Goal: Check status: Check status

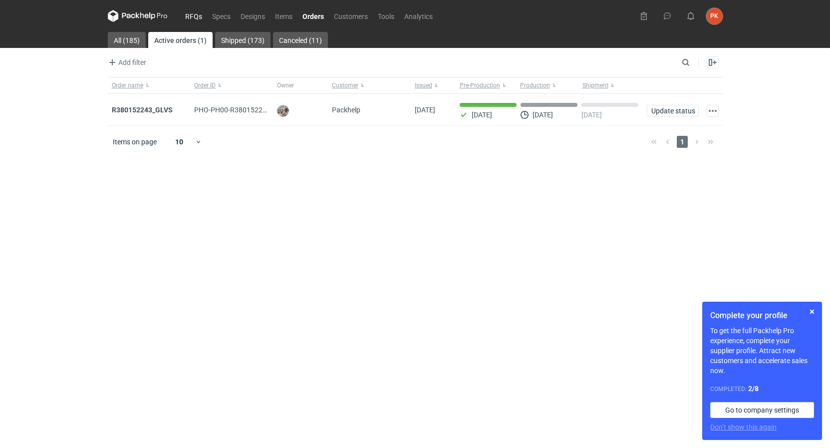
click at [188, 15] on link "RFQs" at bounding box center [193, 16] width 27 height 12
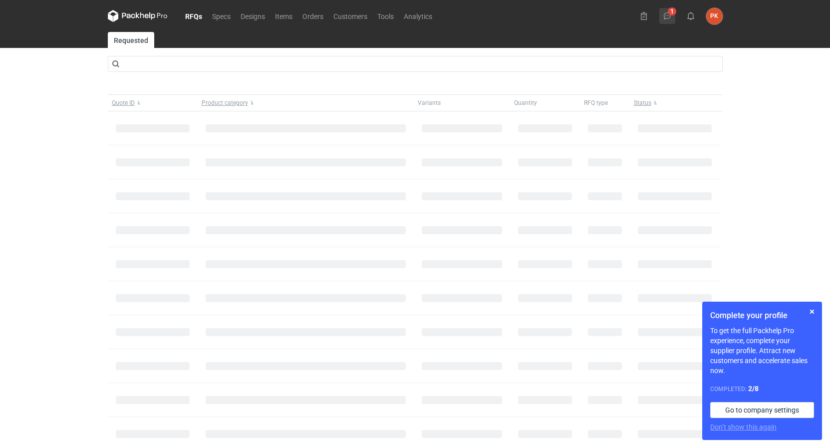
click at [671, 15] on icon at bounding box center [667, 16] width 8 height 8
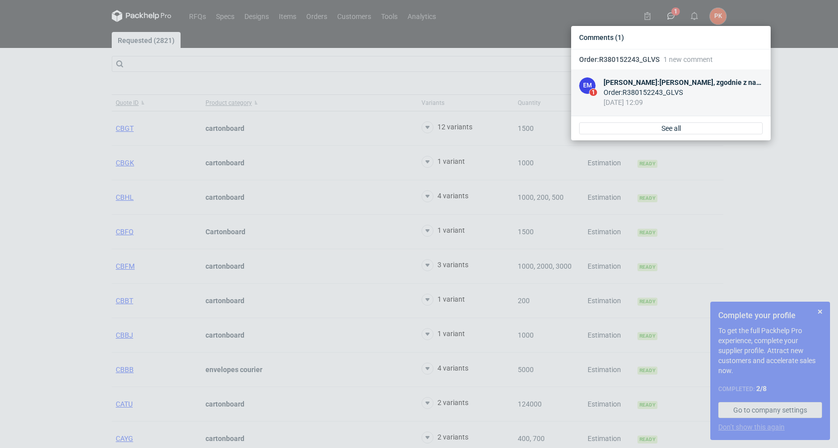
click at [669, 91] on div "Order : R380152243_GLVS" at bounding box center [683, 92] width 159 height 10
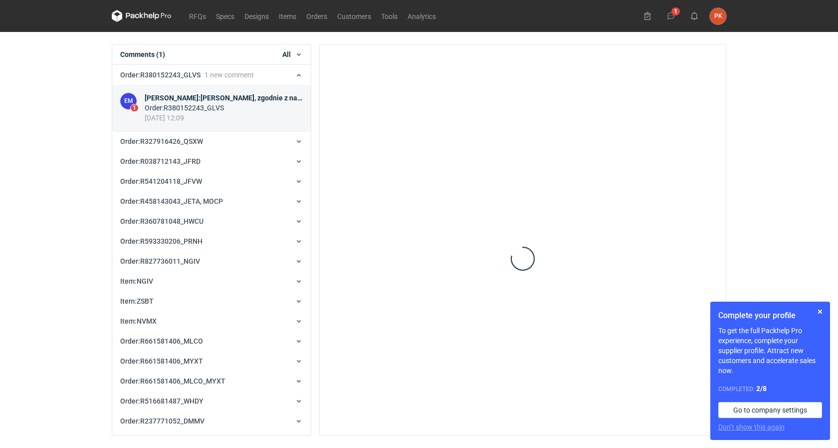
scroll to position [20, 0]
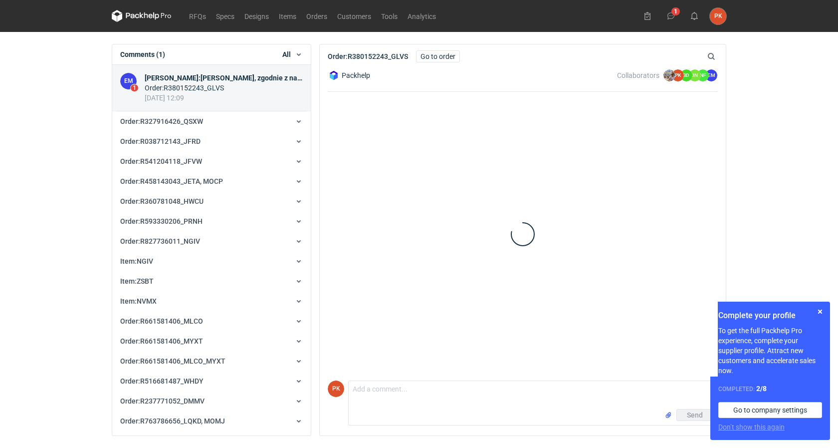
click at [16, 160] on div "RFQs Specs Designs Items Orders Customers Tools Analytics 1 PK [PERSON_NAME] [P…" at bounding box center [419, 224] width 838 height 448
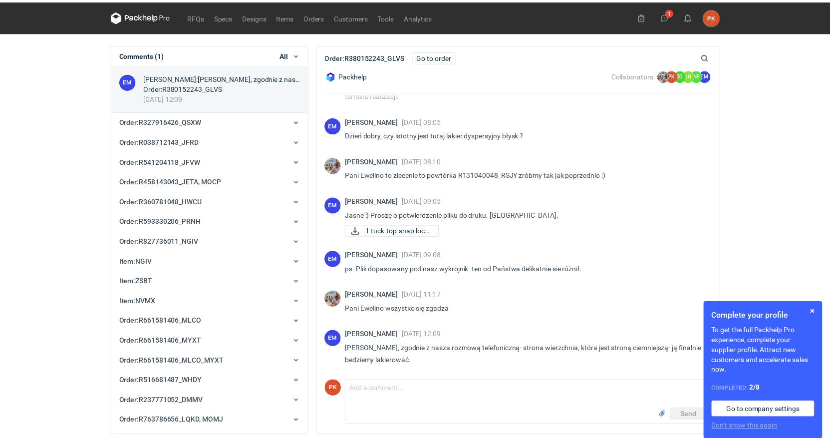
scroll to position [36, 0]
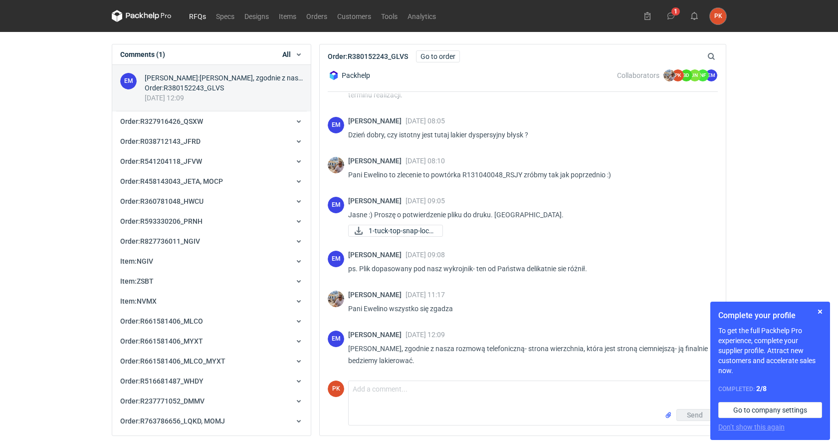
click at [206, 16] on link "RFQs" at bounding box center [197, 16] width 27 height 12
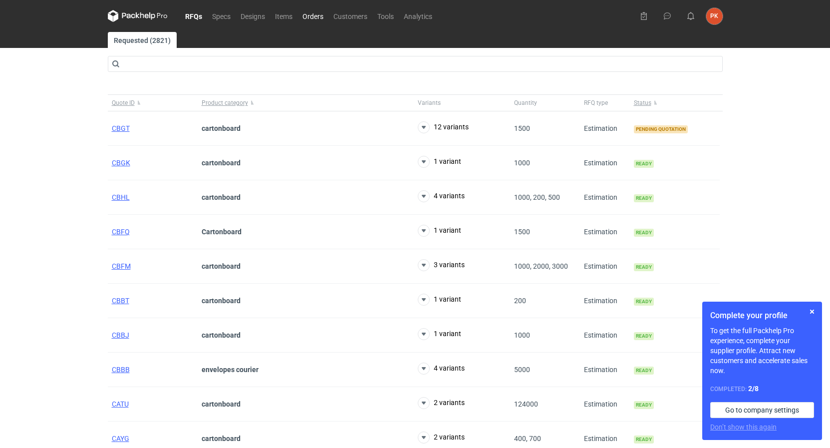
click at [317, 18] on link "Orders" at bounding box center [312, 16] width 31 height 12
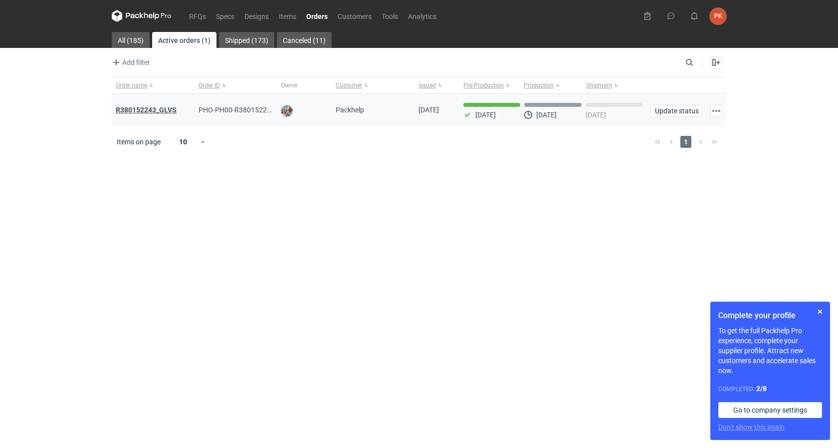
click at [153, 110] on strong "R380152243_GLVS" at bounding box center [146, 110] width 61 height 8
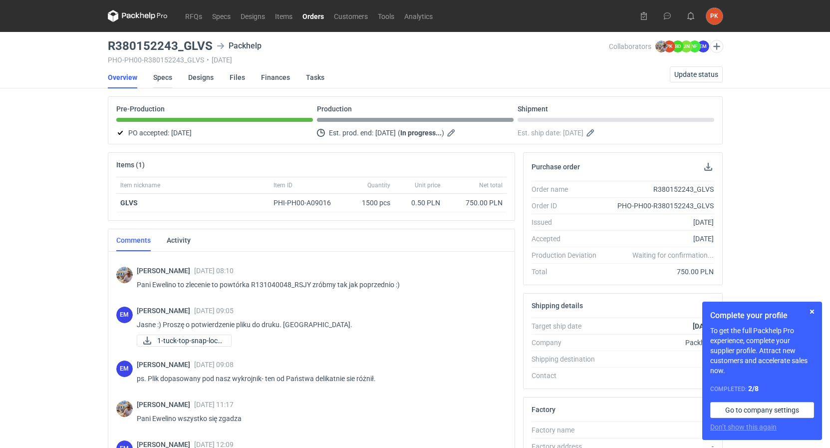
click at [154, 75] on link "Specs" at bounding box center [162, 77] width 19 height 22
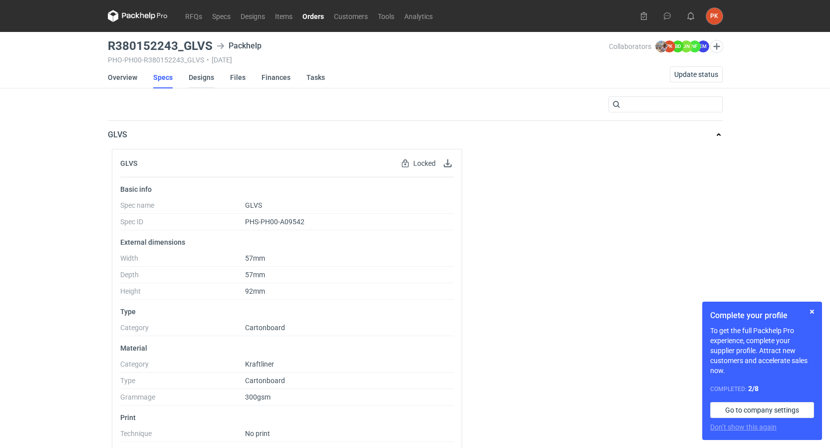
click at [193, 79] on link "Designs" at bounding box center [201, 77] width 25 height 22
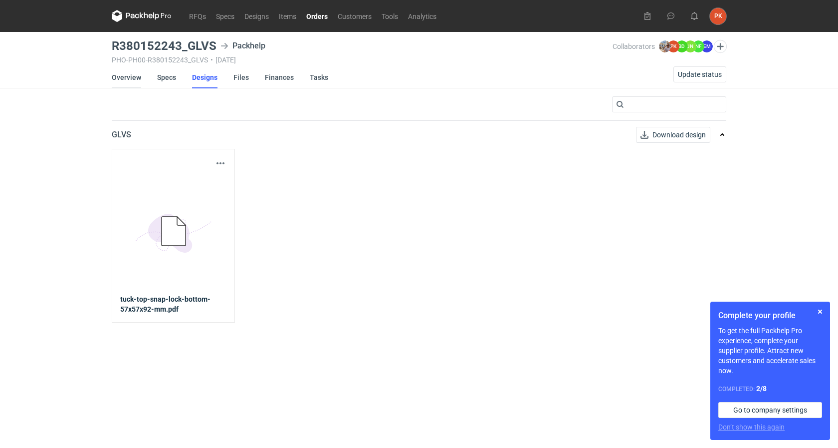
click at [129, 83] on link "Overview" at bounding box center [126, 77] width 29 height 22
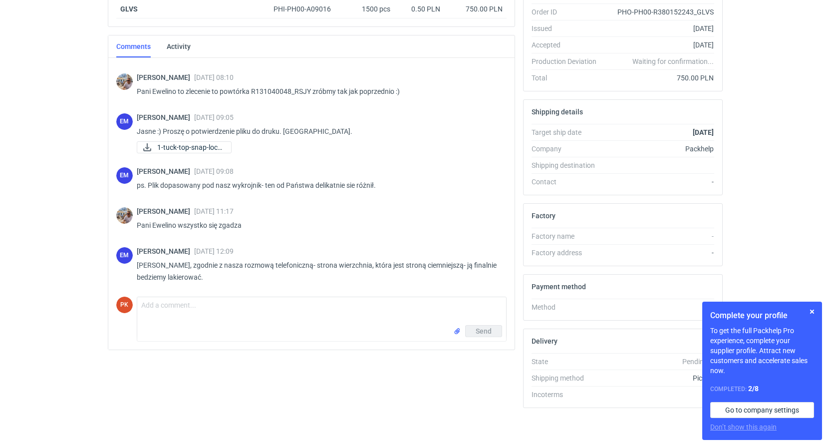
scroll to position [84, 0]
drag, startPoint x: 311, startPoint y: 91, endPoint x: 294, endPoint y: 89, distance: 16.5
click at [294, 89] on p "Pani Ewelino to zlecenie to powtórka R131040048_RSJY zróbmy tak jak poprzednio …" at bounding box center [318, 91] width 362 height 12
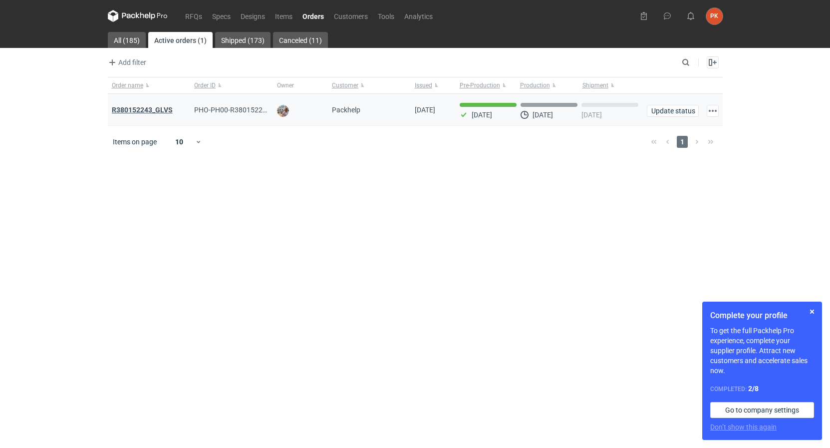
click at [163, 107] on strong "R380152243_GLVS" at bounding box center [142, 110] width 61 height 8
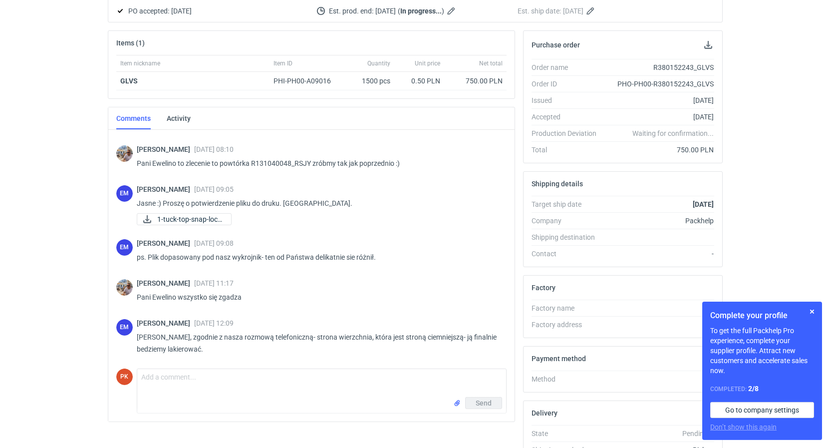
scroll to position [84, 0]
